Goal: Task Accomplishment & Management: Manage account settings

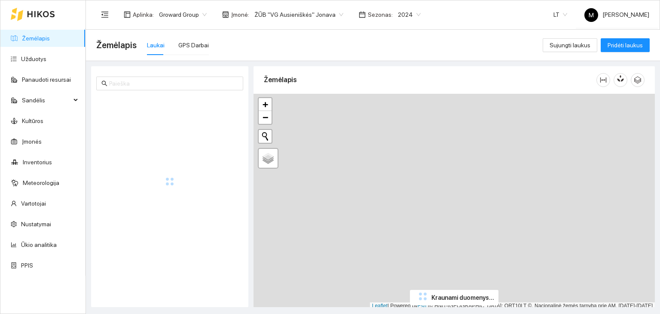
click at [398, 12] on span "2024" at bounding box center [409, 14] width 23 height 13
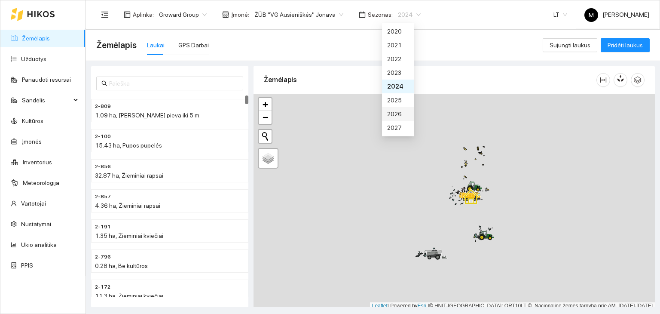
click at [397, 113] on div "2026" at bounding box center [398, 113] width 22 height 9
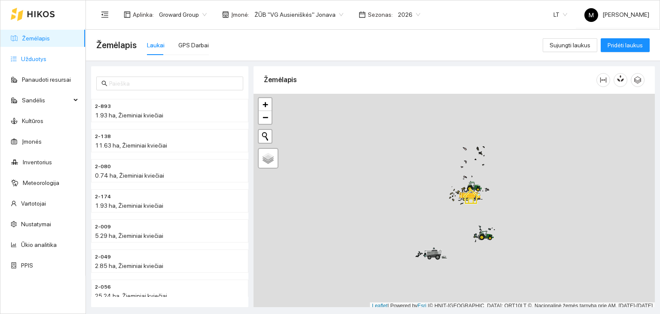
click at [46, 55] on link "Užduotys" at bounding box center [33, 58] width 25 height 7
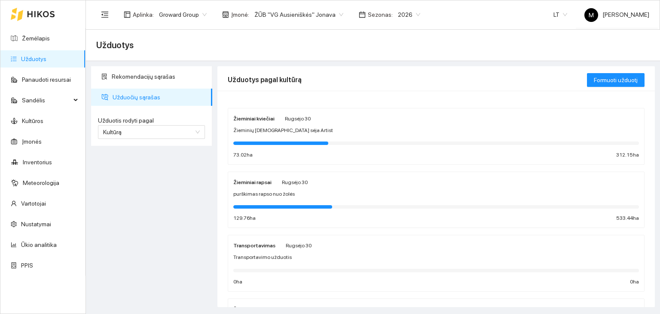
click at [299, 199] on div "Žieminiai rapsai [PERSON_NAME] 30 purškimas rapso nuo žolės 129.76 ha 533.44 ha" at bounding box center [436, 200] width 406 height 46
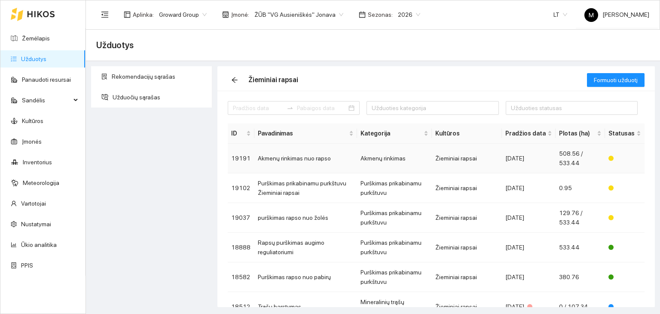
click at [286, 161] on td "Akmenų rinkimas nuo rapso" at bounding box center [305, 159] width 103 height 30
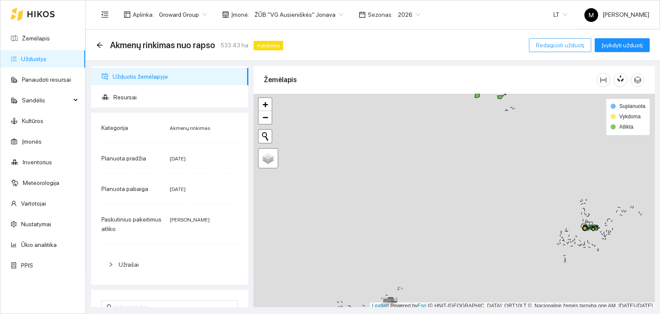
click at [559, 41] on span "Redaguoti užduotį" at bounding box center [560, 44] width 49 height 9
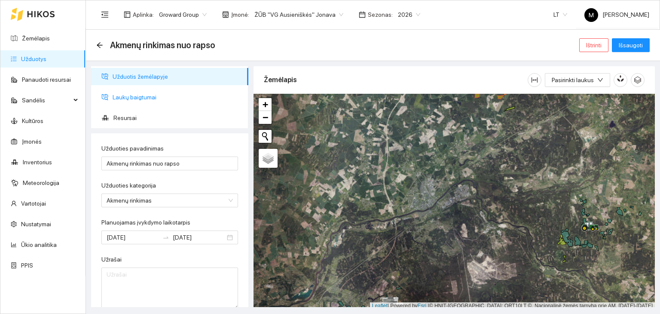
click at [131, 99] on span "Laukų baigtumai" at bounding box center [177, 97] width 129 height 17
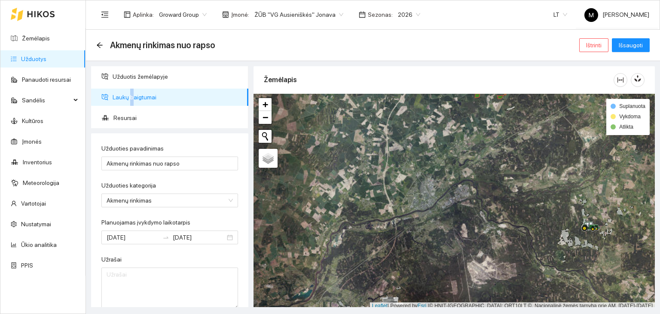
scroll to position [2, 0]
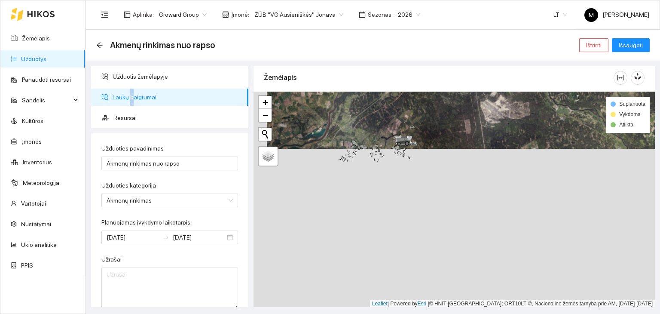
drag, startPoint x: 346, startPoint y: 253, endPoint x: 360, endPoint y: 98, distance: 155.3
click at [360, 98] on div at bounding box center [454, 200] width 401 height 216
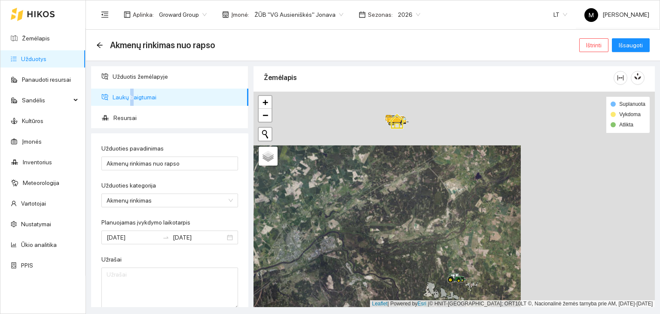
drag, startPoint x: 412, startPoint y: 160, endPoint x: 291, endPoint y: 334, distance: 211.4
click at [291, 313] on html "Žemėlapis Užduotys Panaudoti resursai Sandėlis Kultūros Įmonės Inventorius Mete…" at bounding box center [330, 157] width 660 height 314
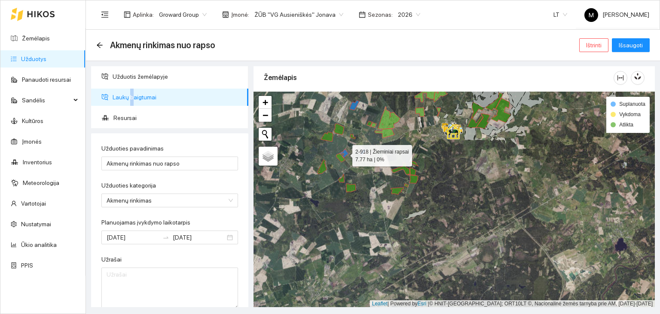
click at [345, 153] on icon at bounding box center [344, 153] width 9 height 9
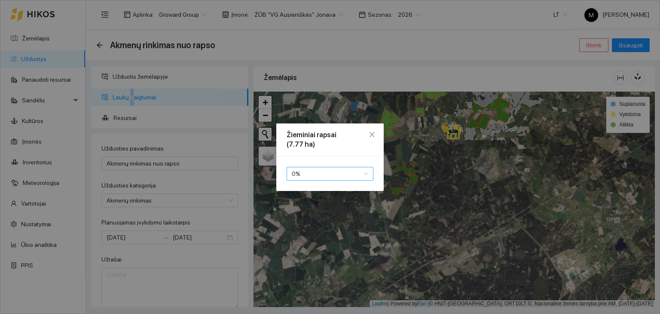
click at [312, 169] on span "0 %" at bounding box center [330, 173] width 77 height 13
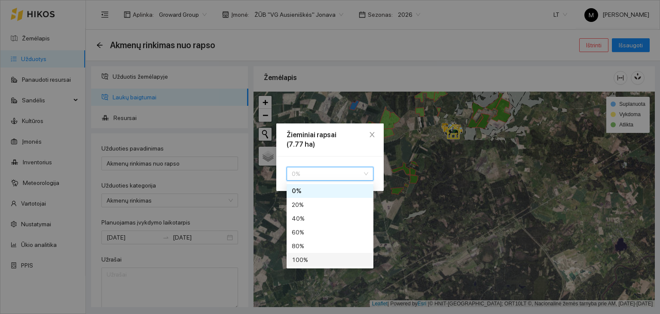
drag, startPoint x: 294, startPoint y: 257, endPoint x: 310, endPoint y: 228, distance: 32.7
click at [294, 256] on div "100 %" at bounding box center [330, 259] width 77 height 9
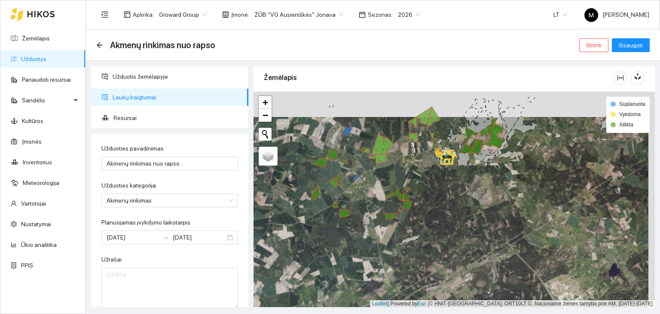
drag, startPoint x: 352, startPoint y: 121, endPoint x: 346, endPoint y: 148, distance: 27.8
click at [346, 148] on div at bounding box center [454, 200] width 401 height 216
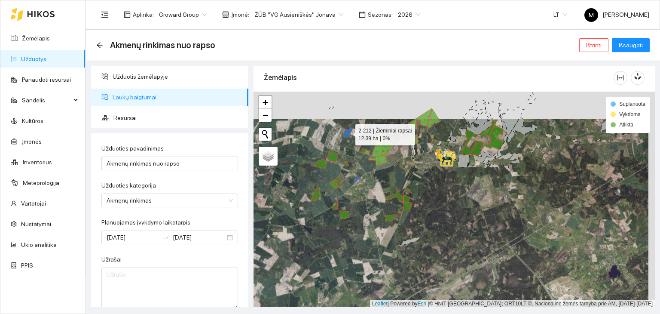
click at [346, 132] on icon at bounding box center [348, 132] width 10 height 10
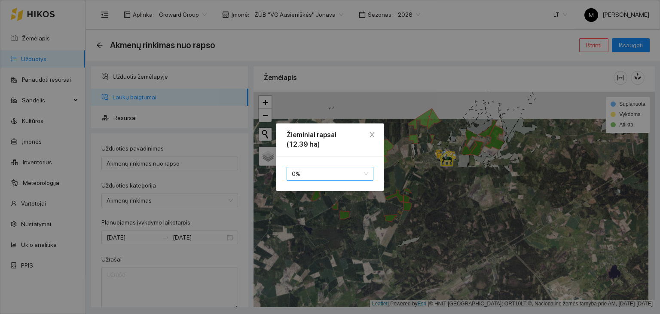
click at [330, 169] on span "0 %" at bounding box center [330, 173] width 77 height 13
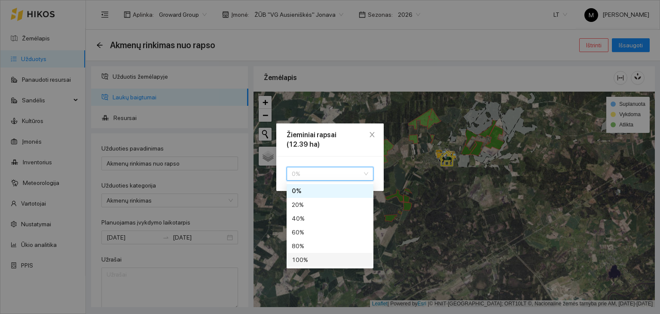
drag, startPoint x: 306, startPoint y: 257, endPoint x: 312, endPoint y: 250, distance: 8.5
click at [306, 256] on div "100 %" at bounding box center [330, 259] width 77 height 9
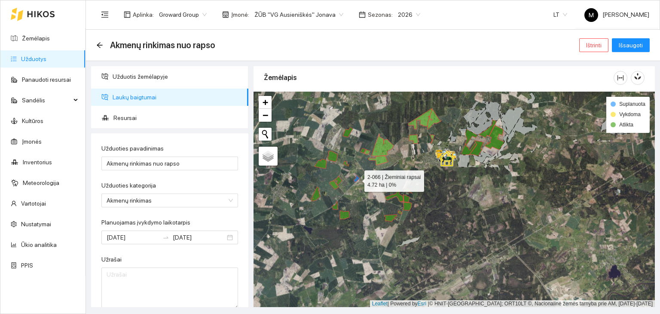
click at [356, 178] on icon at bounding box center [357, 178] width 6 height 7
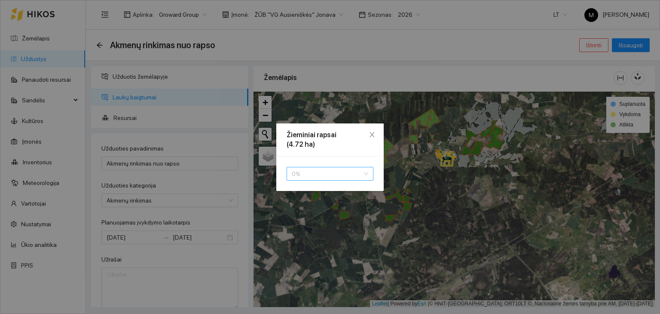
drag, startPoint x: 339, startPoint y: 173, endPoint x: 334, endPoint y: 184, distance: 12.5
click at [338, 173] on span "0 %" at bounding box center [330, 173] width 77 height 13
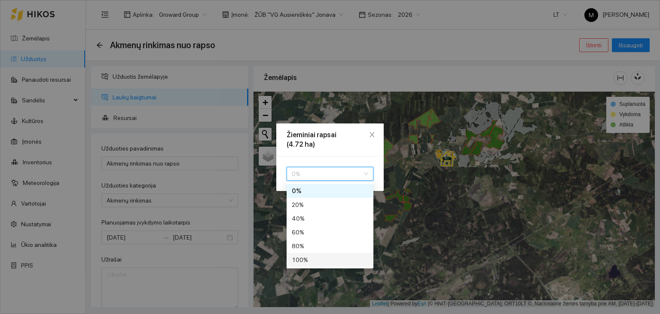
click at [309, 259] on div "100 %" at bounding box center [330, 259] width 77 height 9
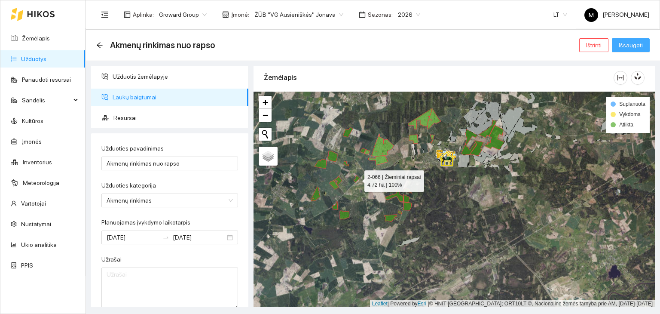
click at [627, 48] on span "Išsaugoti" at bounding box center [631, 44] width 24 height 9
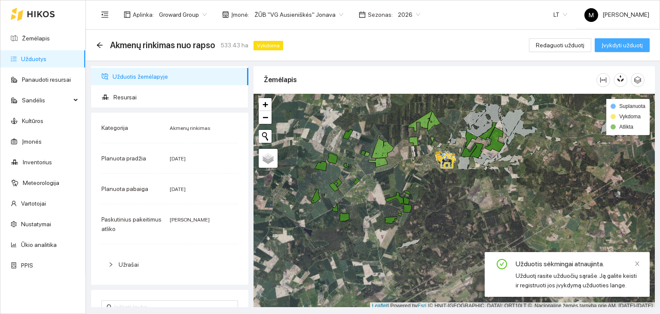
click at [627, 45] on span "Įvykdyti užduotį" at bounding box center [622, 44] width 41 height 9
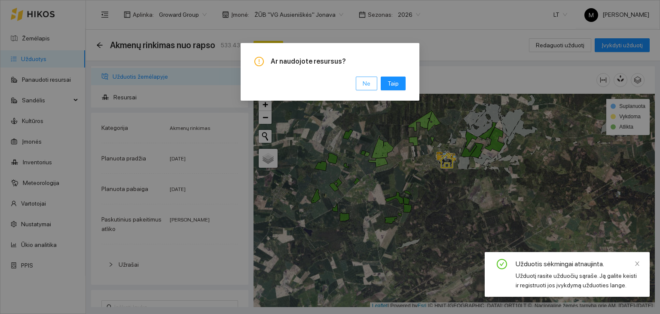
click at [366, 85] on span "Ne" at bounding box center [367, 83] width 8 height 9
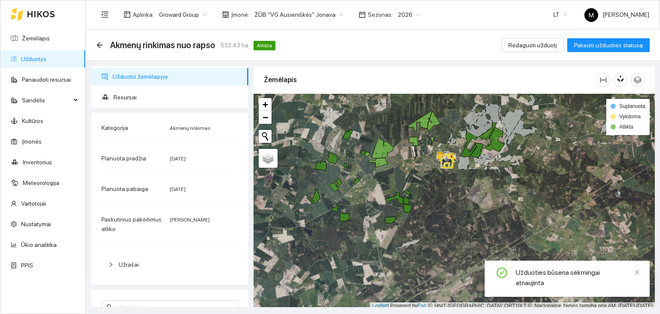
click at [46, 61] on link "Užduotys" at bounding box center [33, 58] width 25 height 7
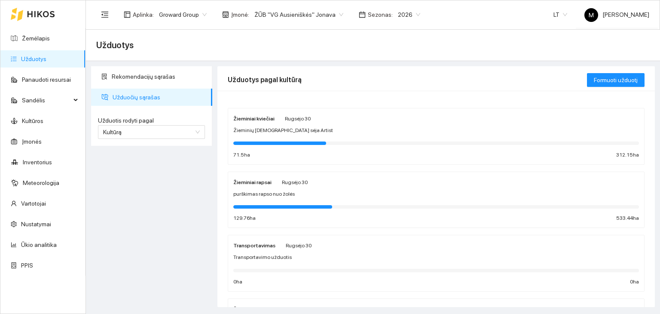
click at [282, 200] on div "Žieminiai rapsai [PERSON_NAME] 30 purškimas rapso nuo žolės 129.76 ha 533.44 ha" at bounding box center [436, 200] width 406 height 46
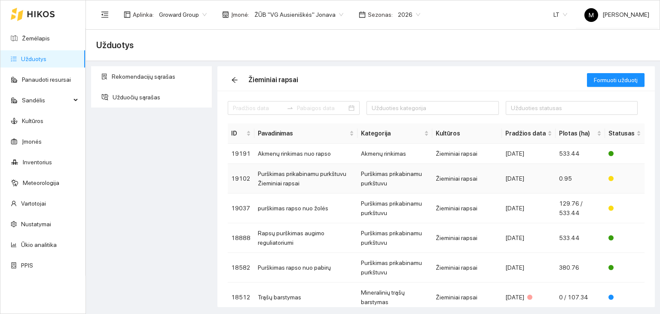
click at [285, 176] on td "Purškimas prikabinamu purkštuvu Žieminiai rapsai" at bounding box center [305, 179] width 103 height 30
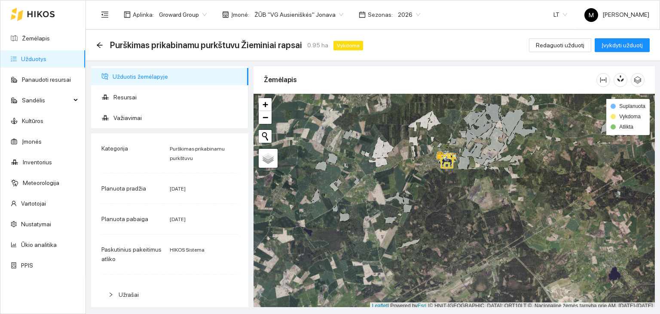
click at [25, 56] on link "Užduotys" at bounding box center [33, 58] width 25 height 7
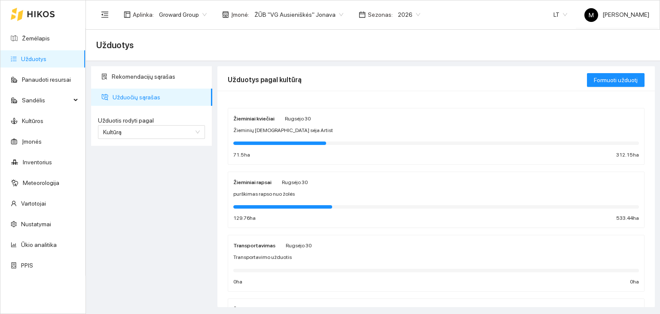
click at [287, 199] on div "Žieminiai rapsai [PERSON_NAME] 30 purškimas rapso nuo žolės 129.76 ha 533.44 ha" at bounding box center [436, 200] width 406 height 46
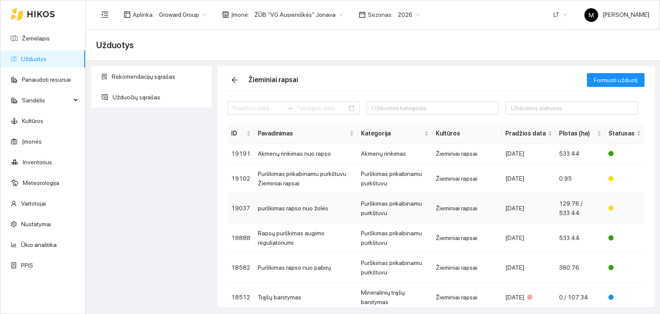
click at [288, 209] on td "purškimas rapso nuo žolės" at bounding box center [305, 208] width 103 height 30
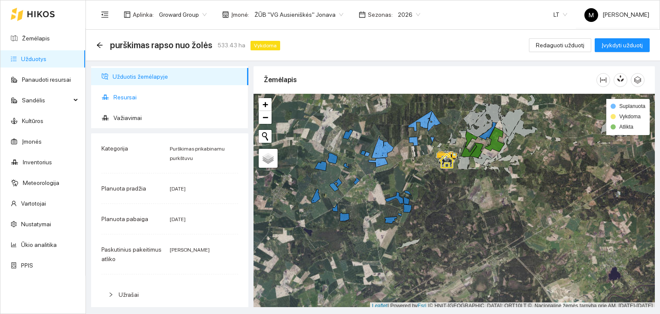
click at [131, 97] on span "Resursai" at bounding box center [177, 97] width 128 height 17
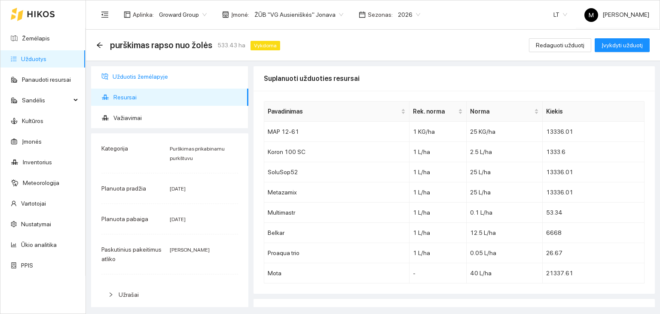
click at [132, 78] on span "Užduotis žemėlapyje" at bounding box center [177, 76] width 129 height 17
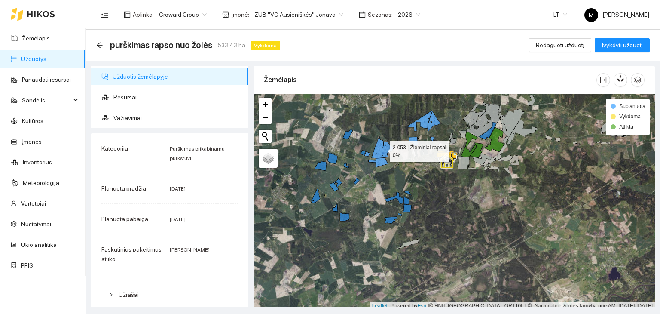
scroll to position [2, 0]
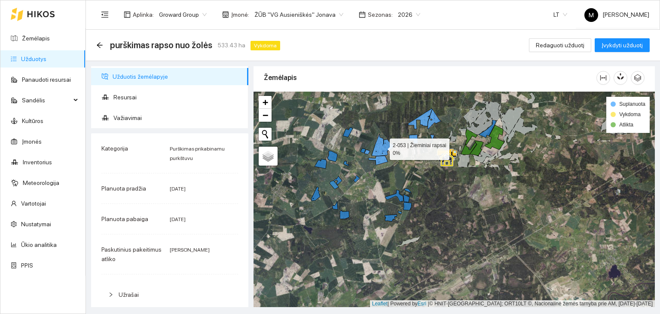
click at [377, 147] on icon at bounding box center [383, 145] width 22 height 22
click at [46, 55] on link "Užduotys" at bounding box center [33, 58] width 25 height 7
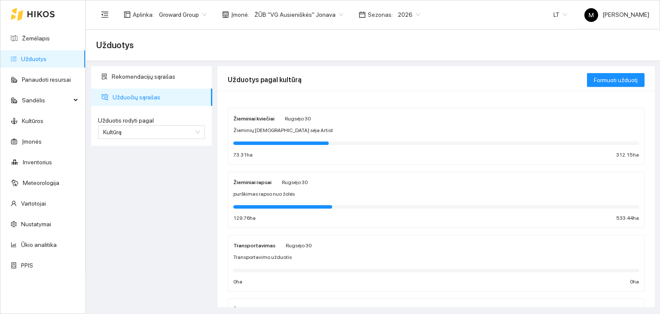
click at [294, 199] on div "Žieminiai rapsai [PERSON_NAME] 30 purškimas rapso nuo žolės 129.76 ha 533.44 ha" at bounding box center [436, 200] width 406 height 46
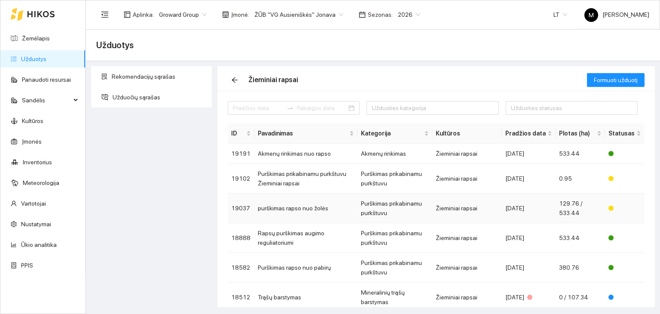
click at [520, 207] on div "[DATE]" at bounding box center [528, 207] width 47 height 9
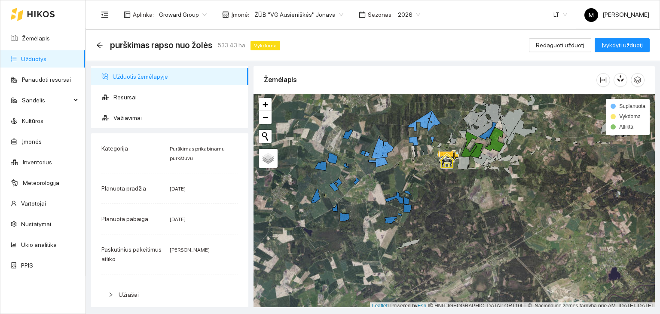
click at [44, 61] on link "Užduotys" at bounding box center [33, 58] width 25 height 7
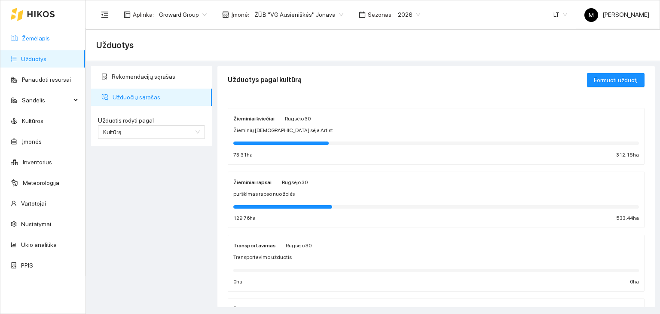
click at [31, 40] on link "Žemėlapis" at bounding box center [36, 38] width 28 height 7
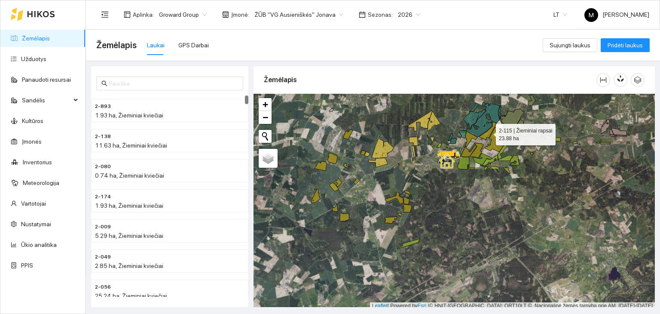
scroll to position [2, 0]
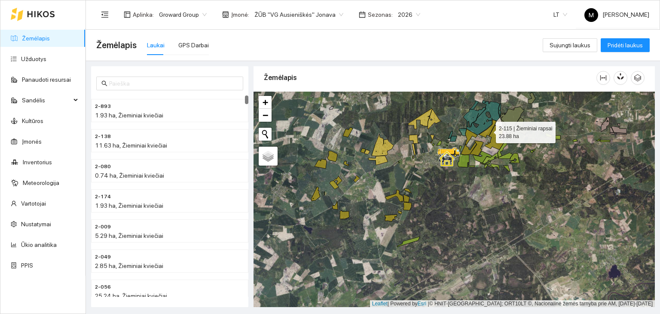
click at [484, 135] on icon at bounding box center [488, 129] width 18 height 18
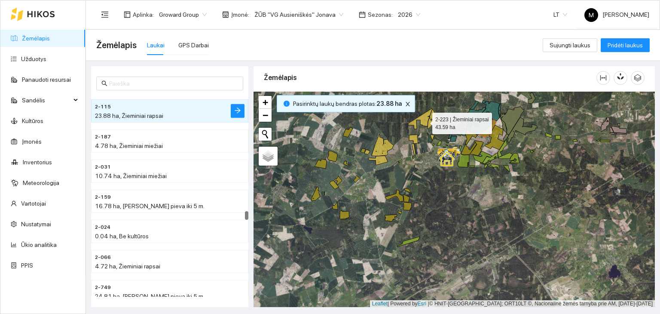
click at [425, 121] on icon at bounding box center [420, 118] width 24 height 21
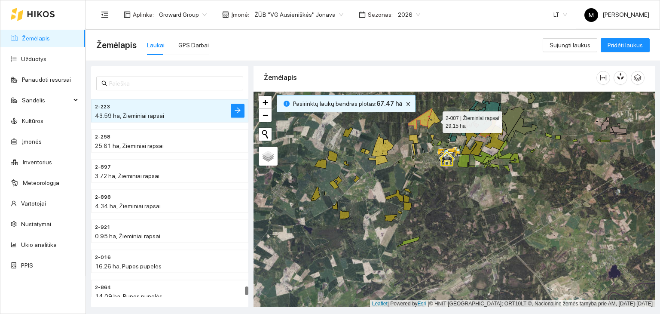
click at [435, 119] on icon at bounding box center [435, 119] width 14 height 20
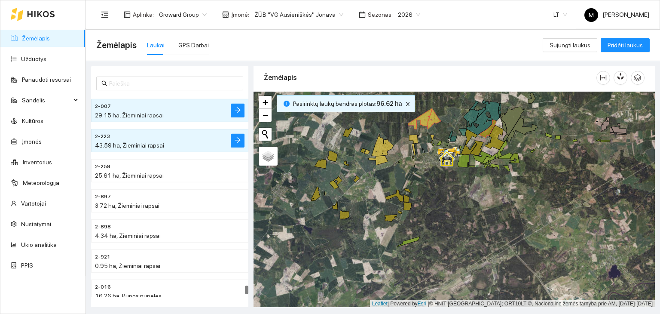
click at [433, 140] on div at bounding box center [454, 200] width 401 height 216
click at [433, 138] on icon at bounding box center [432, 139] width 4 height 9
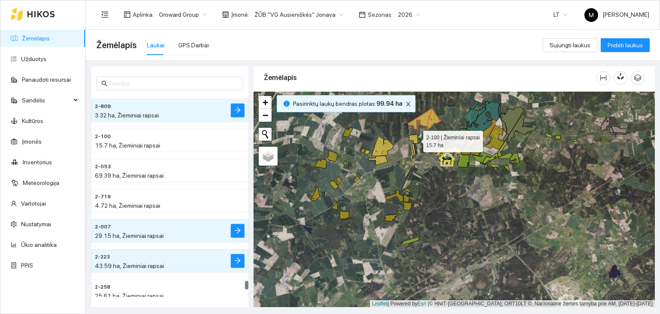
click at [416, 139] on icon at bounding box center [413, 139] width 9 height 9
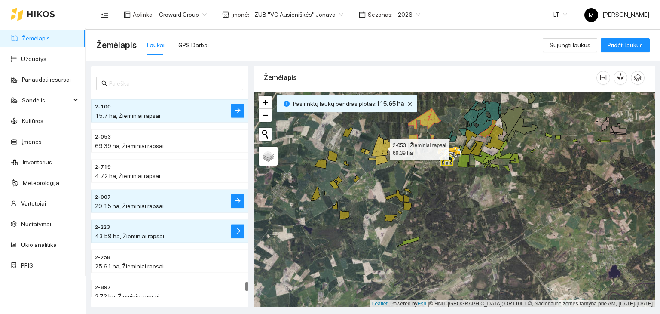
click at [386, 143] on icon at bounding box center [383, 145] width 22 height 22
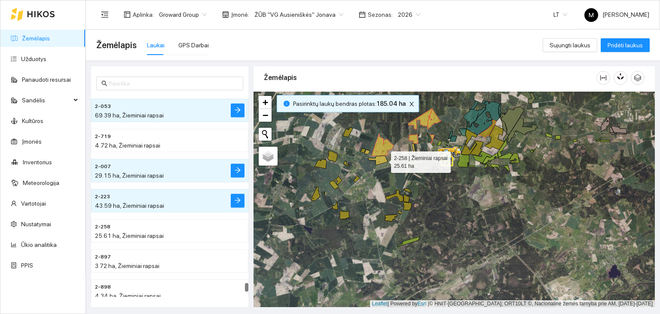
drag, startPoint x: 383, startPoint y: 160, endPoint x: 371, endPoint y: 158, distance: 12.2
click at [383, 160] on icon at bounding box center [378, 160] width 20 height 9
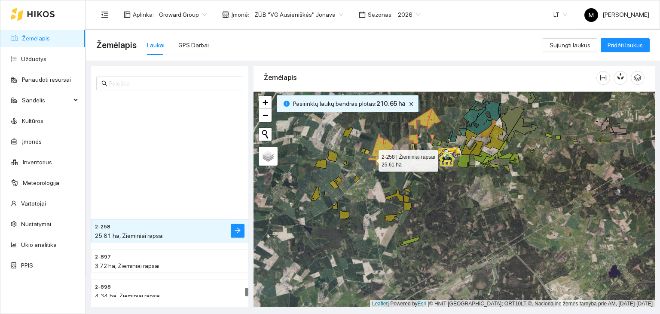
scroll to position [4982, 0]
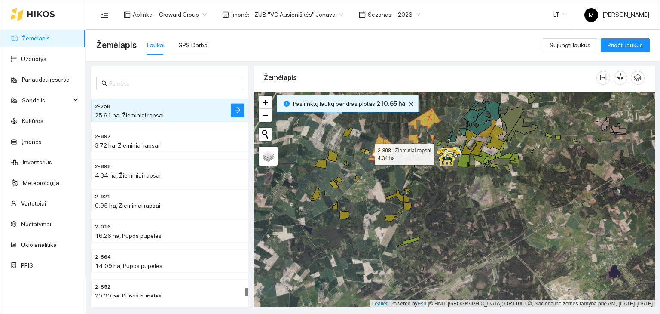
click at [366, 152] on icon at bounding box center [367, 152] width 6 height 5
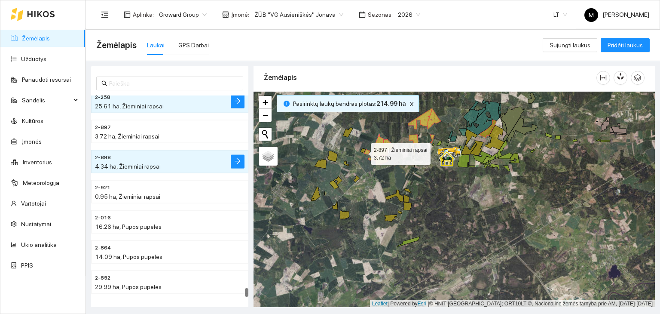
click at [363, 151] on icon at bounding box center [363, 150] width 5 height 5
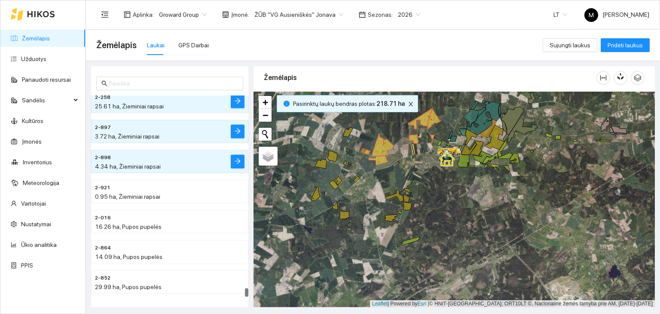
click at [344, 132] on div at bounding box center [454, 200] width 401 height 216
click at [346, 135] on icon at bounding box center [348, 132] width 10 height 10
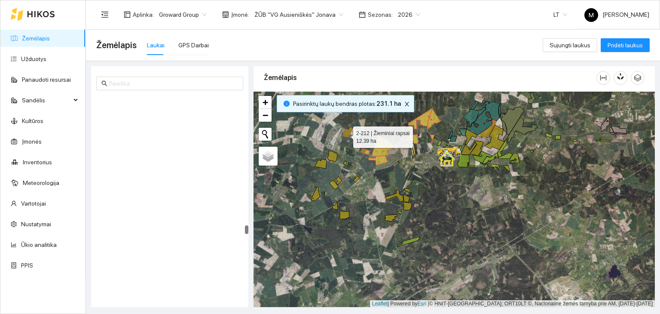
scroll to position [3361, 0]
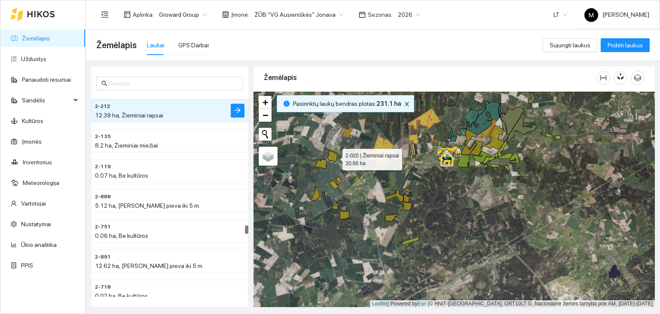
click at [335, 157] on icon at bounding box center [332, 156] width 10 height 11
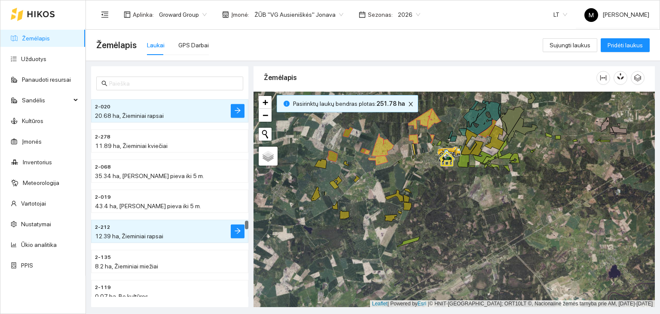
click at [326, 160] on icon at bounding box center [321, 163] width 12 height 9
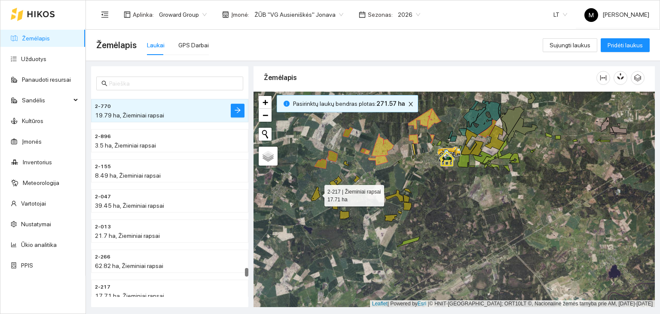
click at [317, 193] on icon at bounding box center [315, 194] width 9 height 14
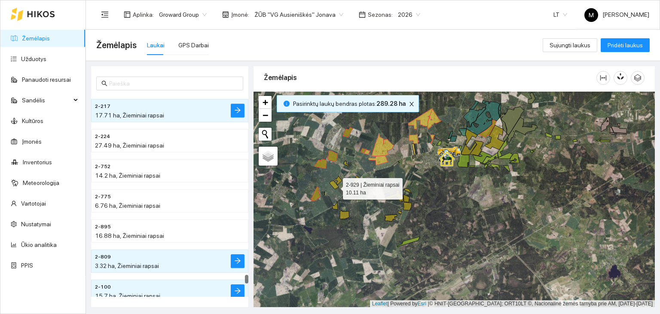
click at [335, 186] on icon at bounding box center [334, 185] width 9 height 9
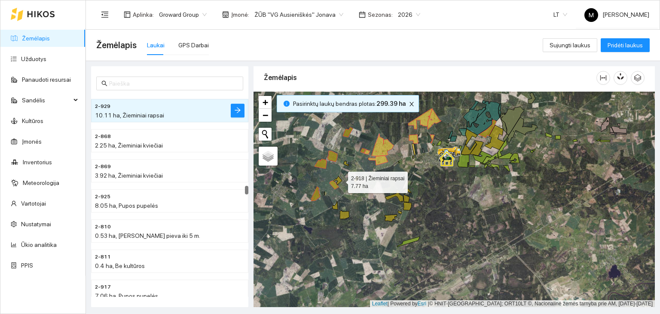
click at [340, 180] on icon at bounding box center [338, 180] width 9 height 9
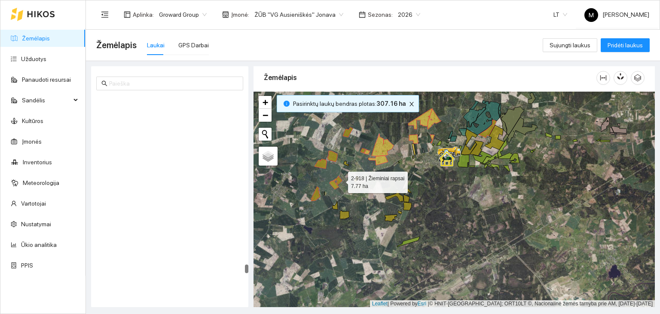
scroll to position [4383, 0]
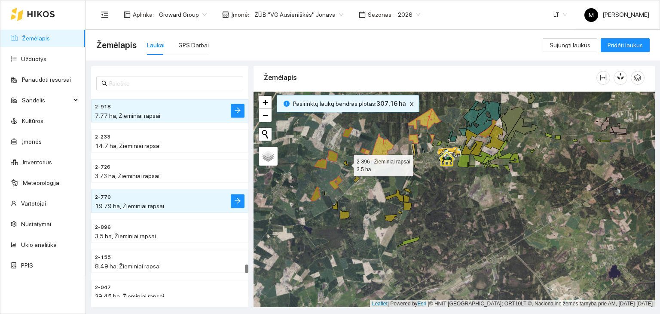
click at [345, 164] on icon at bounding box center [346, 163] width 5 height 5
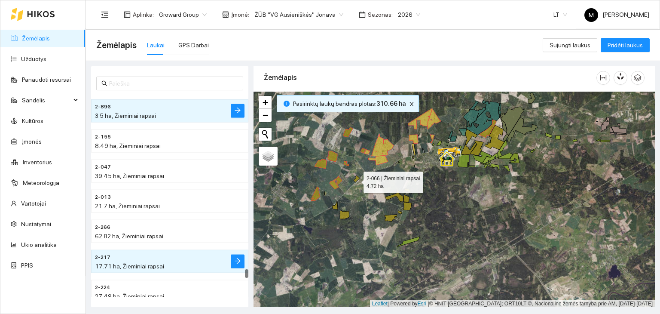
click at [356, 180] on icon at bounding box center [357, 178] width 6 height 7
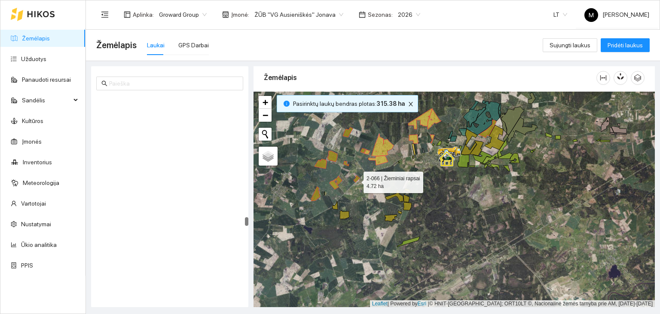
scroll to position [3152, 0]
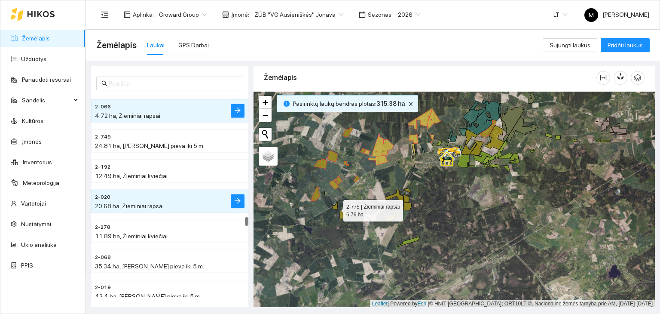
click at [336, 208] on icon at bounding box center [335, 205] width 6 height 8
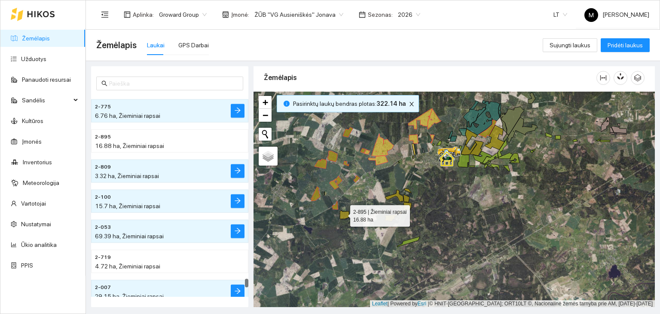
click at [344, 214] on icon at bounding box center [344, 215] width 9 height 8
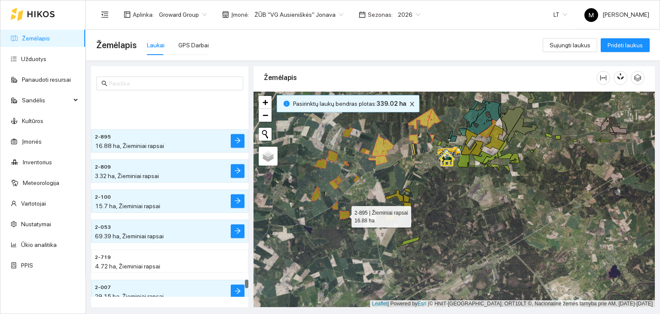
scroll to position [4774, 0]
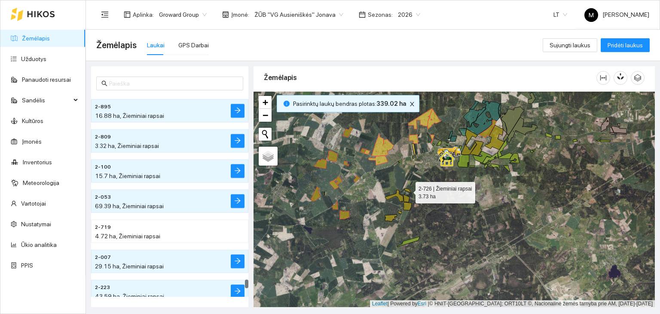
click at [406, 190] on icon at bounding box center [407, 190] width 7 height 5
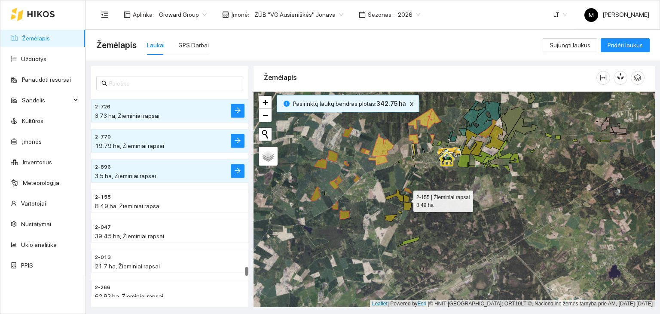
click at [406, 199] on icon at bounding box center [407, 198] width 6 height 8
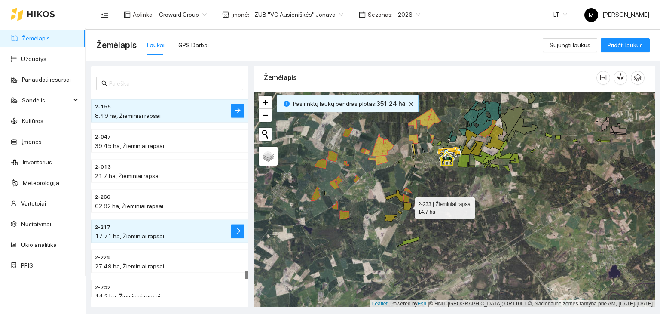
click at [407, 205] on icon at bounding box center [407, 206] width 9 height 8
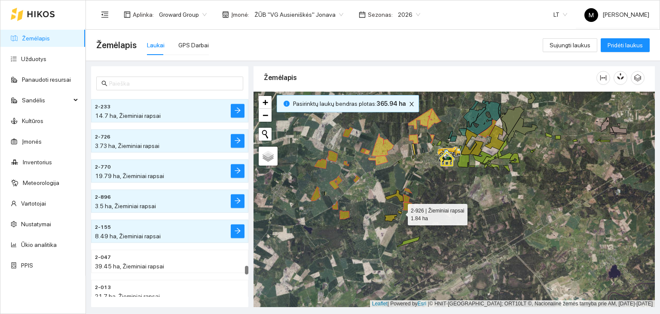
click at [400, 212] on icon at bounding box center [400, 212] width 4 height 3
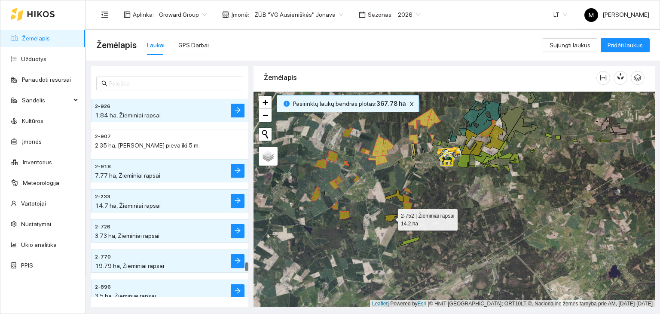
click at [391, 217] on icon at bounding box center [391, 217] width 12 height 7
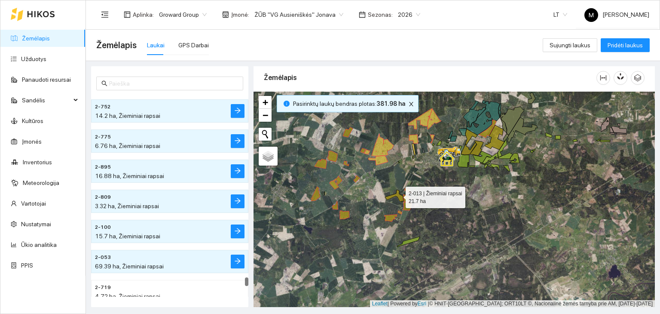
click at [398, 195] on icon at bounding box center [394, 196] width 18 height 12
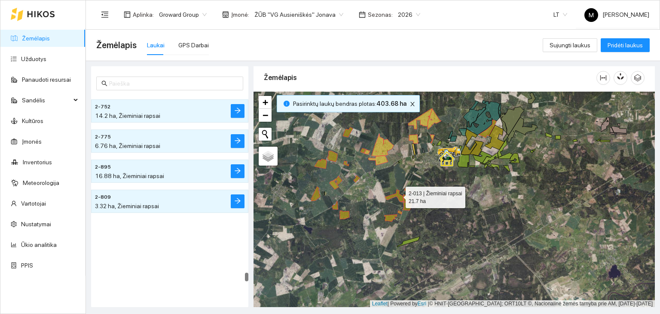
scroll to position [4594, 0]
